Goal: Check status: Check status

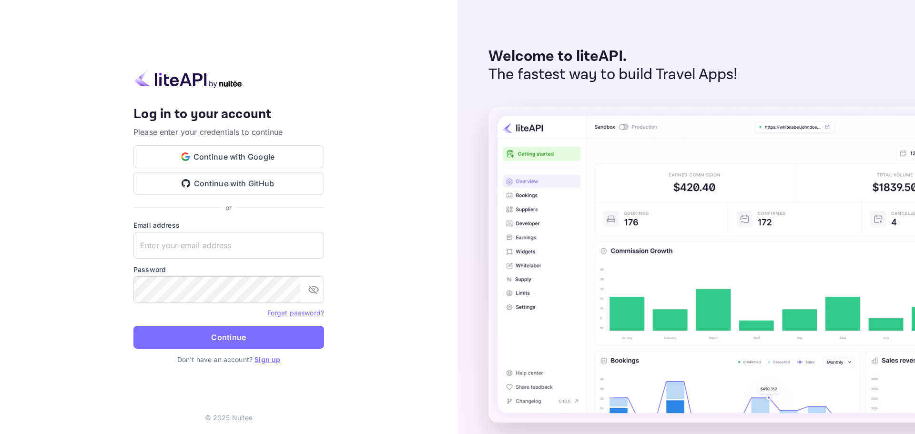
type input "[EMAIL_ADDRESS][DOMAIN_NAME]"
click at [223, 332] on button "Continue" at bounding box center [228, 337] width 191 height 23
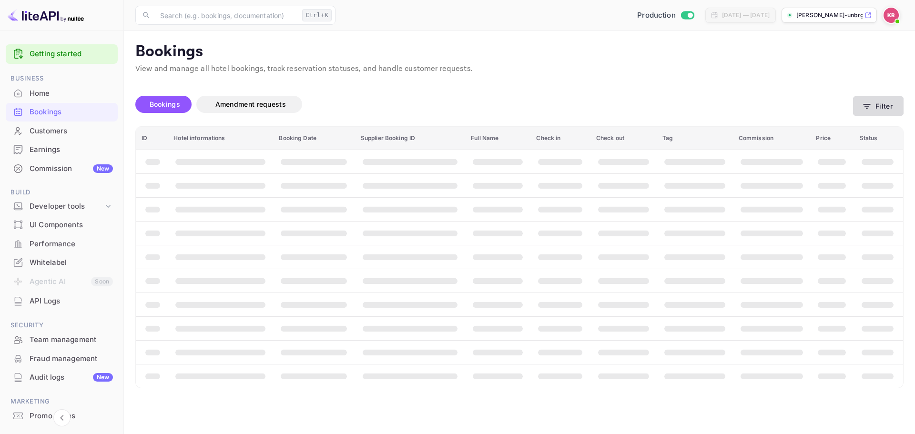
click at [883, 113] on button "Filter" at bounding box center [878, 106] width 50 height 20
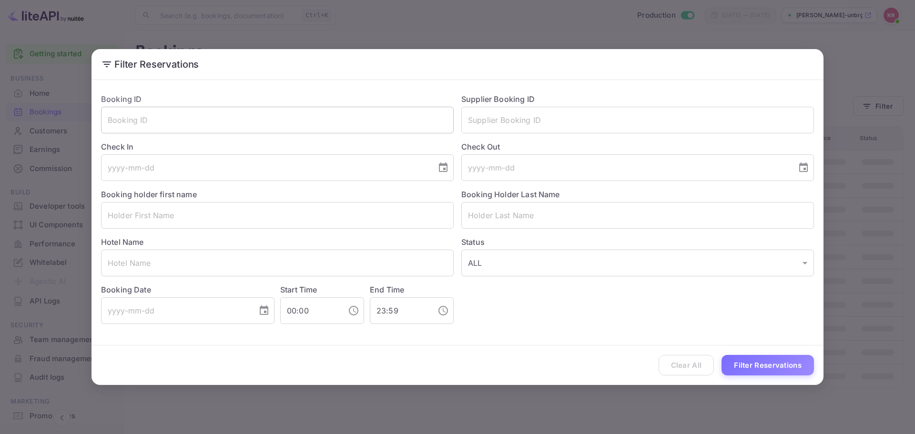
click at [317, 112] on input "text" at bounding box center [277, 120] width 352 height 27
paste input "9mKMfVMcL"
type input "9mKMfVMcL"
click at [788, 353] on div "Clear All Filter Reservations" at bounding box center [457, 365] width 732 height 40
click at [788, 357] on button "Filter Reservations" at bounding box center [767, 365] width 92 height 20
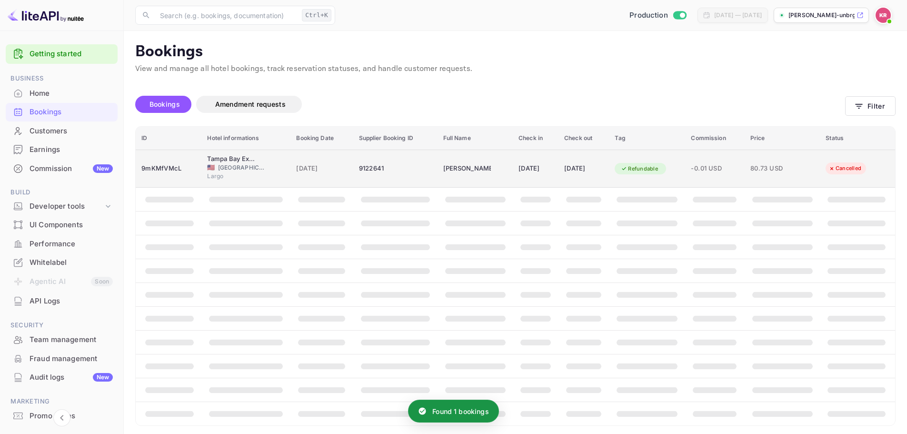
click at [377, 154] on td "9122641" at bounding box center [395, 169] width 84 height 38
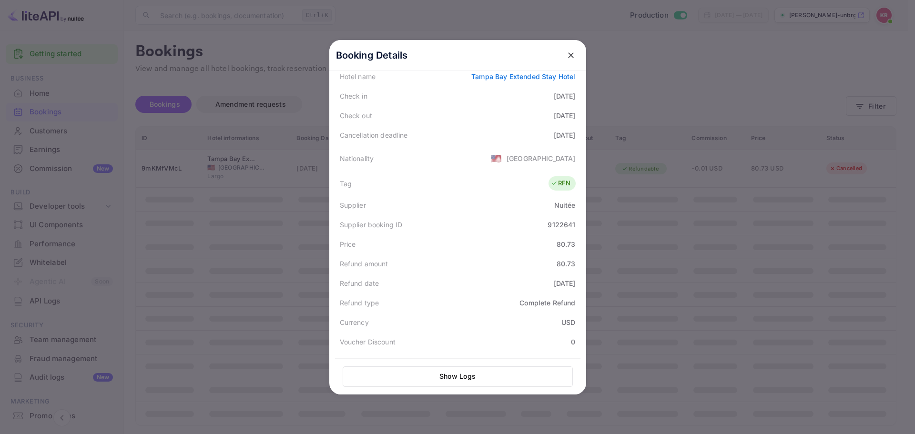
scroll to position [25, 0]
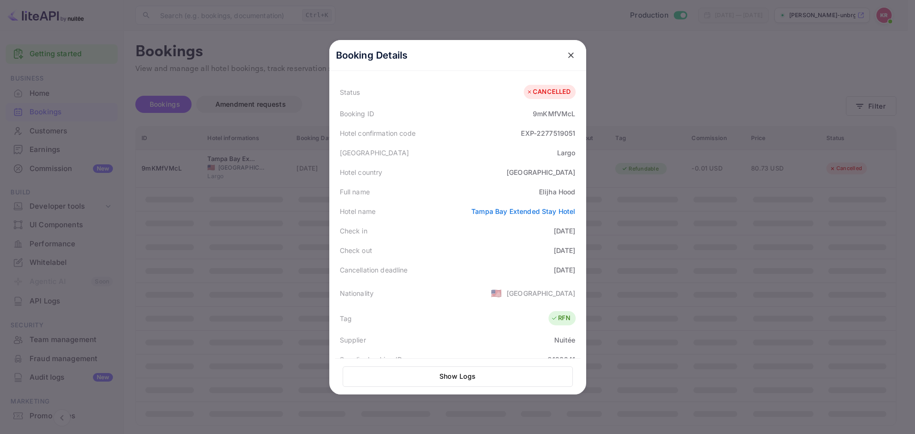
click at [554, 50] on div "Booking Details" at bounding box center [457, 55] width 257 height 31
click at [566, 52] on icon "close" at bounding box center [571, 55] width 10 height 10
